Goal: Transaction & Acquisition: Register for event/course

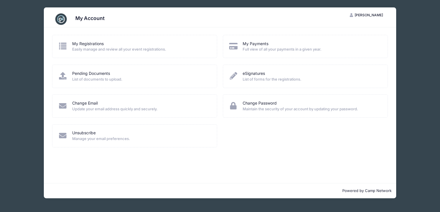
click at [92, 77] on span "List of documents to upload." at bounding box center [140, 80] width 137 height 6
click at [63, 77] on icon at bounding box center [62, 75] width 9 height 7
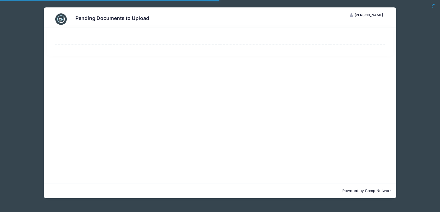
select select "50"
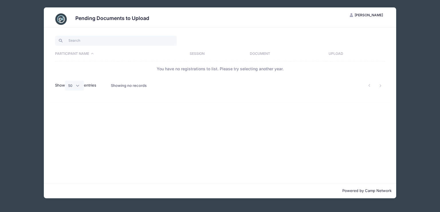
click at [92, 86] on label "Show All 10 25 50 entries" at bounding box center [75, 86] width 41 height 10
click at [84, 86] on select "All 10 25 50" at bounding box center [74, 86] width 19 height 10
click at [17, 24] on div "Pending Documents to Upload MR Michelle Russell My Account Logout Participant N…" at bounding box center [220, 103] width 422 height 206
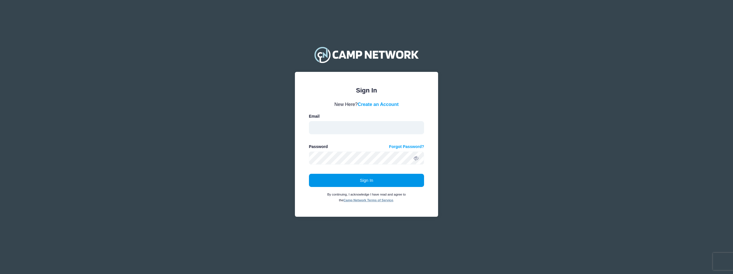
type input "michelle.anne.russell@outlook.com"
click at [359, 182] on button "Sign In" at bounding box center [366, 180] width 115 height 13
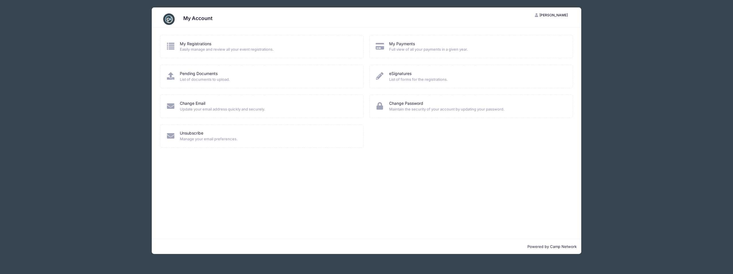
click at [182, 51] on span "Easily manage and review all your event registrations." at bounding box center [268, 50] width 176 height 6
click at [171, 42] on icon at bounding box center [170, 45] width 9 height 7
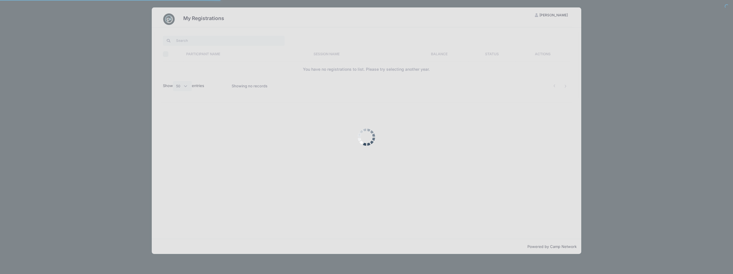
select select "50"
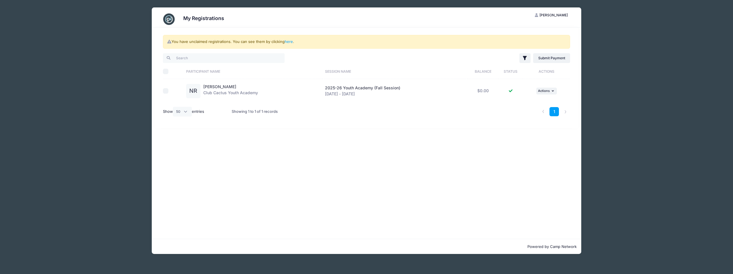
click at [104, 58] on div "My Registrations MR [PERSON_NAME] My Account Logout You have unclaimed registra…" at bounding box center [366, 137] width 532 height 274
click at [137, 21] on div "My Registrations MR Michelle Russell My Account Logout You have unclaimed regis…" at bounding box center [366, 130] width 515 height 261
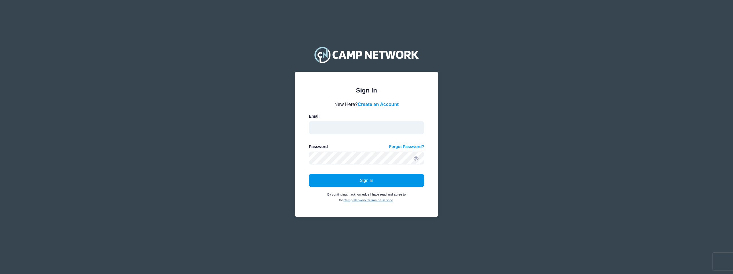
type input "[PERSON_NAME][EMAIL_ADDRESS][PERSON_NAME][PERSON_NAME][DOMAIN_NAME]"
click at [364, 182] on button "Sign In" at bounding box center [366, 180] width 115 height 13
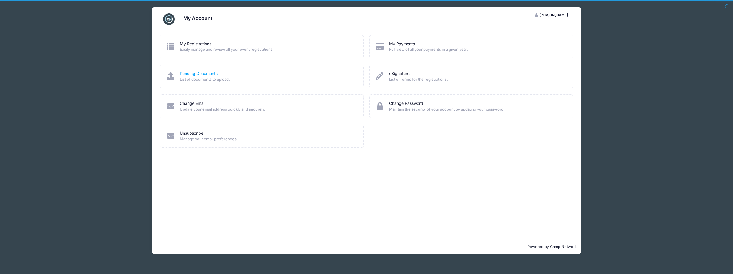
click at [194, 76] on link "Pending Documents" at bounding box center [199, 74] width 38 height 6
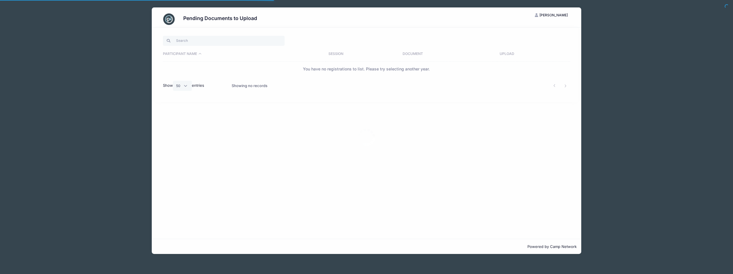
select select "50"
click at [194, 55] on th "Participant Name" at bounding box center [244, 54] width 163 height 15
click at [199, 54] on th "Participant Name" at bounding box center [244, 54] width 163 height 15
click at [337, 54] on th "Session" at bounding box center [362, 54] width 74 height 15
click at [316, 53] on th "Session" at bounding box center [353, 54] width 94 height 15
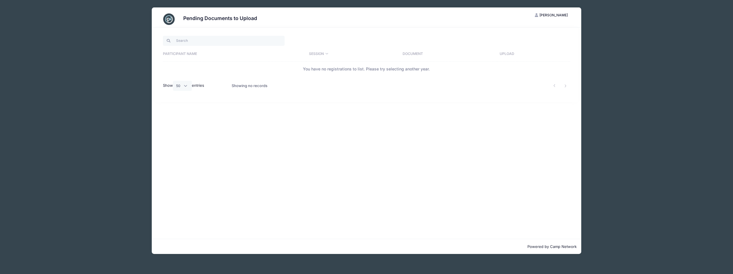
click at [424, 50] on th "Document" at bounding box center [448, 54] width 97 height 15
click at [507, 52] on th "Upload" at bounding box center [533, 54] width 73 height 15
click at [110, 49] on div "Pending Documents to Upload MR Michelle Russell My Account Logout Participant N…" at bounding box center [366, 130] width 515 height 261
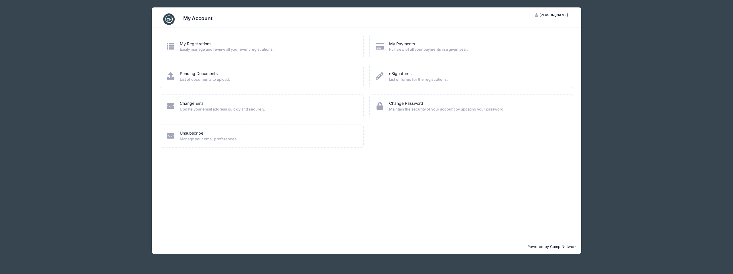
click at [208, 50] on span "Easily manage and review all your event registrations." at bounding box center [268, 50] width 176 height 6
click at [190, 45] on link "My Registrations" at bounding box center [195, 44] width 31 height 6
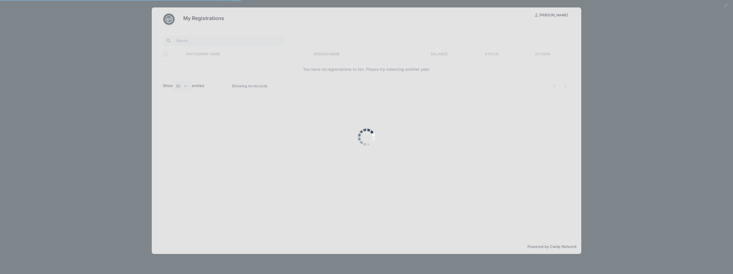
select select "50"
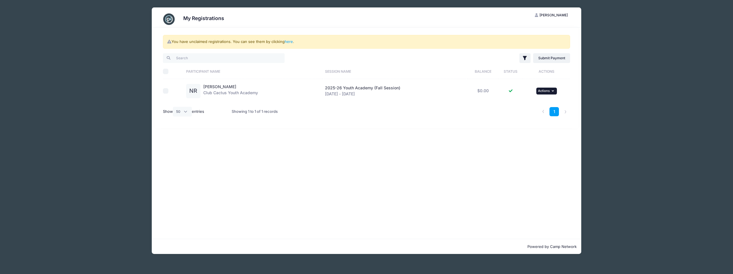
click at [553, 89] on icon "button" at bounding box center [552, 90] width 3 height 3
click at [526, 103] on link "View Registration" at bounding box center [528, 103] width 52 height 11
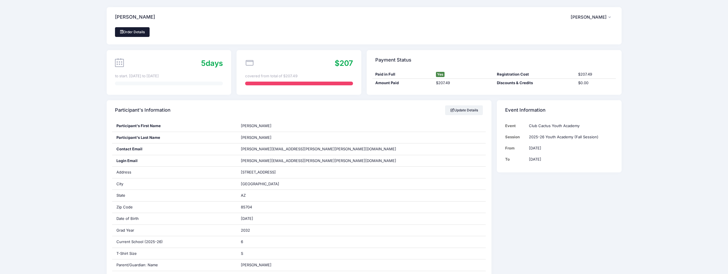
click at [134, 29] on link "Order Details" at bounding box center [132, 32] width 35 height 10
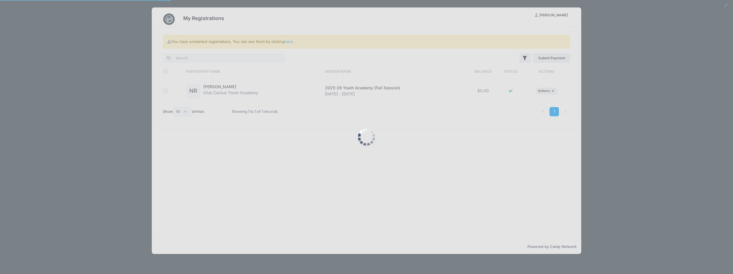
select select "50"
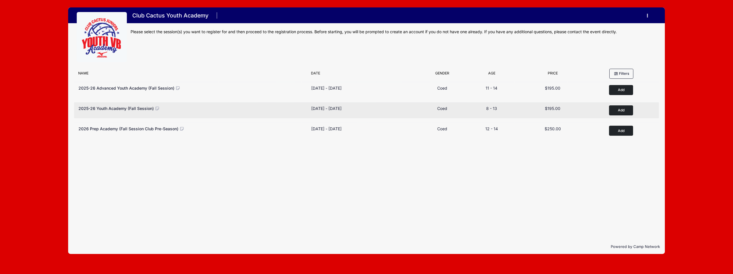
click at [144, 109] on span "2025-26 Youth Academy (Fall Session)" at bounding box center [115, 108] width 75 height 5
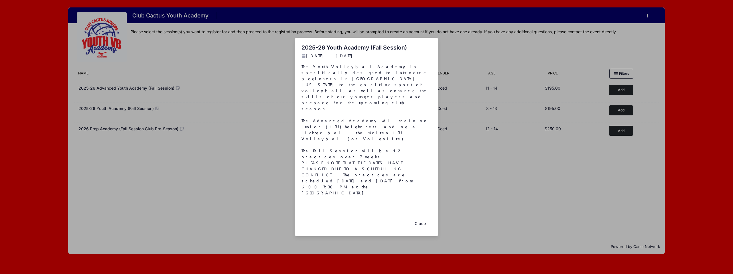
click at [421, 217] on button "Close" at bounding box center [419, 223] width 23 height 12
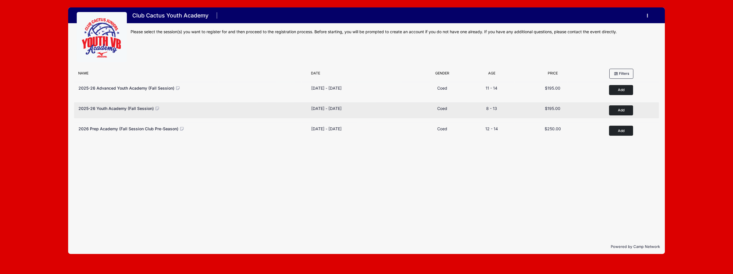
click at [137, 108] on span "2025-26 Youth Academy (Fall Session)" at bounding box center [115, 108] width 75 height 5
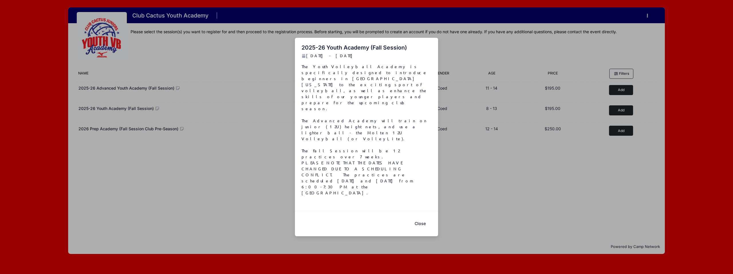
click at [274, 55] on div "2025-26 Youth Academy (Fall Session) Sep 3 - Oct 29, 2025 The Youth Volleyball …" at bounding box center [366, 137] width 733 height 274
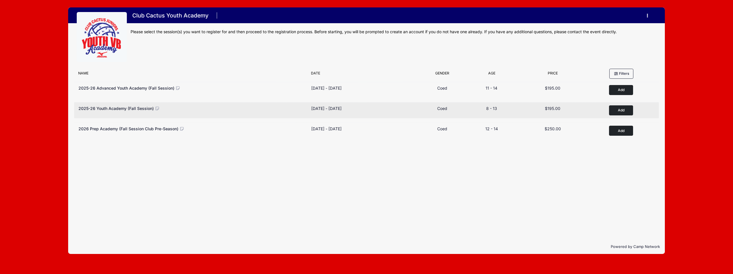
click at [333, 108] on div "[DATE] - [DATE]" at bounding box center [326, 108] width 30 height 6
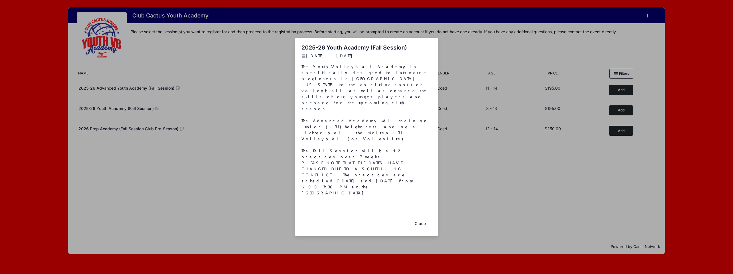
click at [242, 78] on div "2025-26 Youth Academy (Fall Session) Sep 3 - Oct 29, 2025 The Youth Volleyball …" at bounding box center [366, 137] width 733 height 274
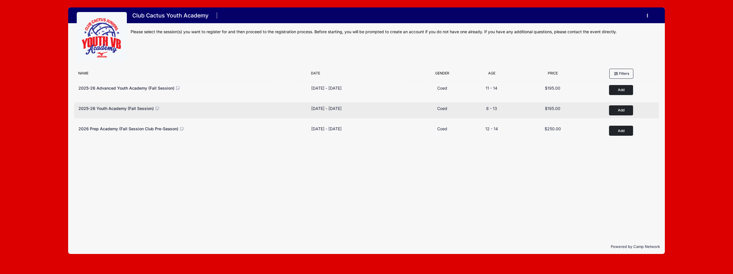
click at [623, 107] on button "Add to Cart" at bounding box center [621, 110] width 24 height 10
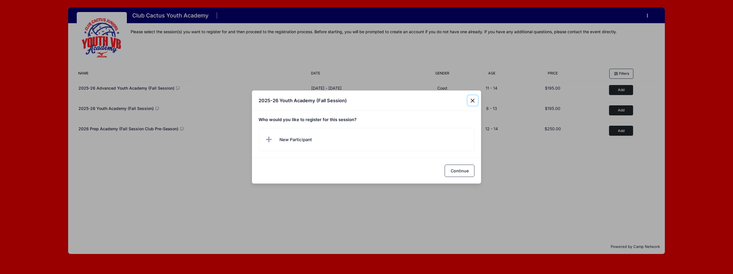
click at [472, 100] on button "Close" at bounding box center [472, 100] width 10 height 10
